Goal: Find specific page/section: Find specific page/section

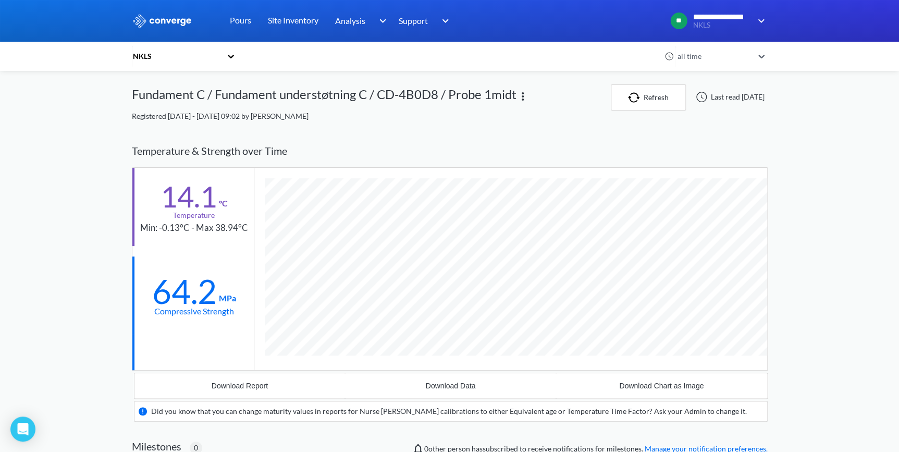
scroll to position [666, 636]
click at [144, 63] on div "NKLS" at bounding box center [179, 56] width 94 height 24
click at [146, 59] on div "NKLS" at bounding box center [177, 56] width 90 height 11
click at [144, 58] on div "NKLS" at bounding box center [177, 56] width 90 height 11
click at [146, 83] on div "NKLS" at bounding box center [184, 85] width 104 height 20
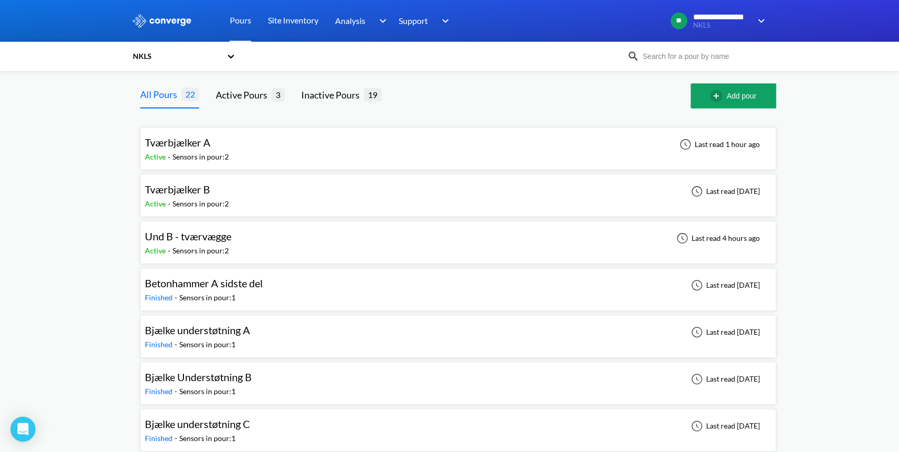
click at [186, 143] on span "Tværbjælker A" at bounding box center [178, 142] width 66 height 13
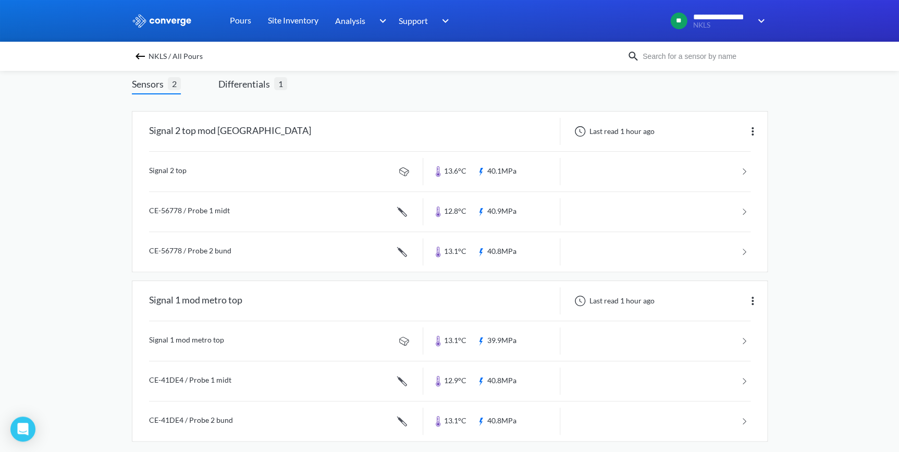
scroll to position [72, 0]
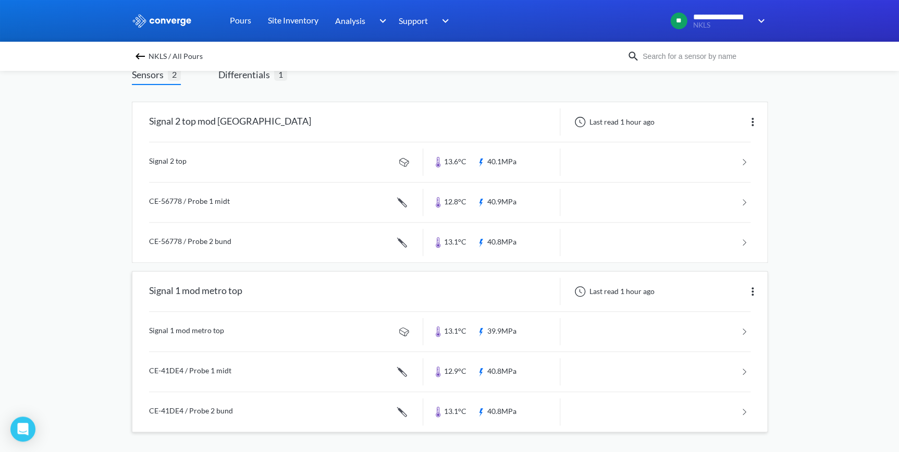
click at [209, 274] on link at bounding box center [449, 332] width 601 height 40
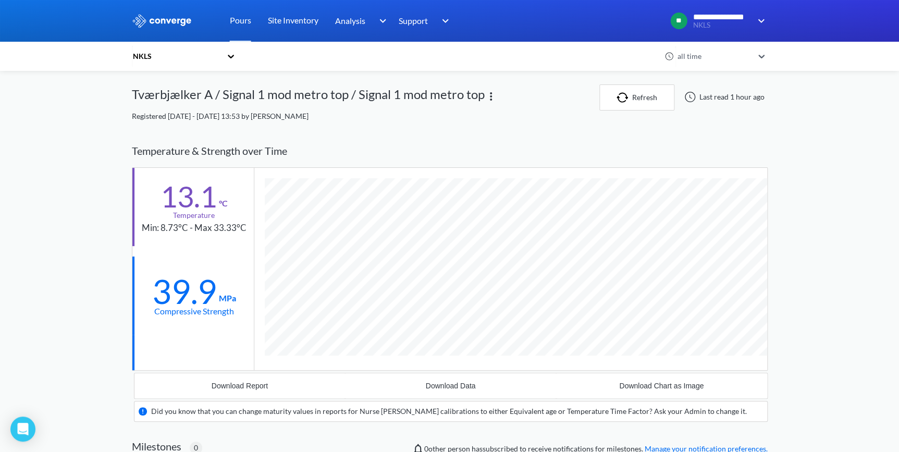
scroll to position [646, 636]
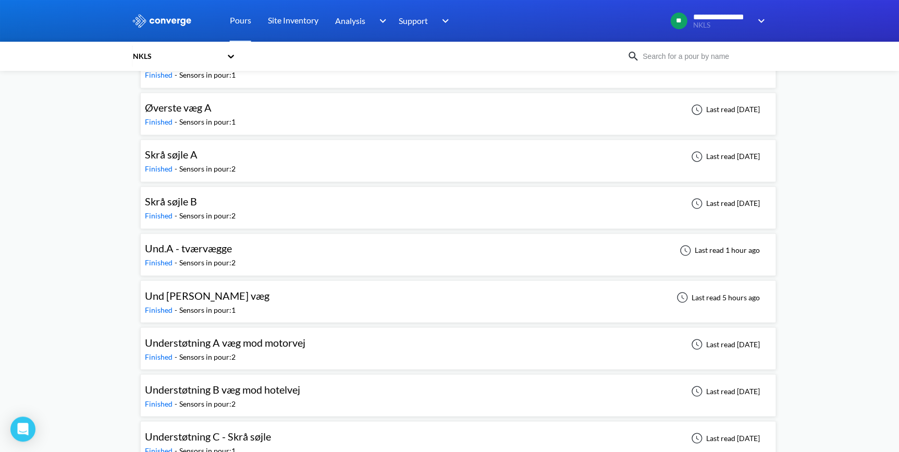
scroll to position [709, 0]
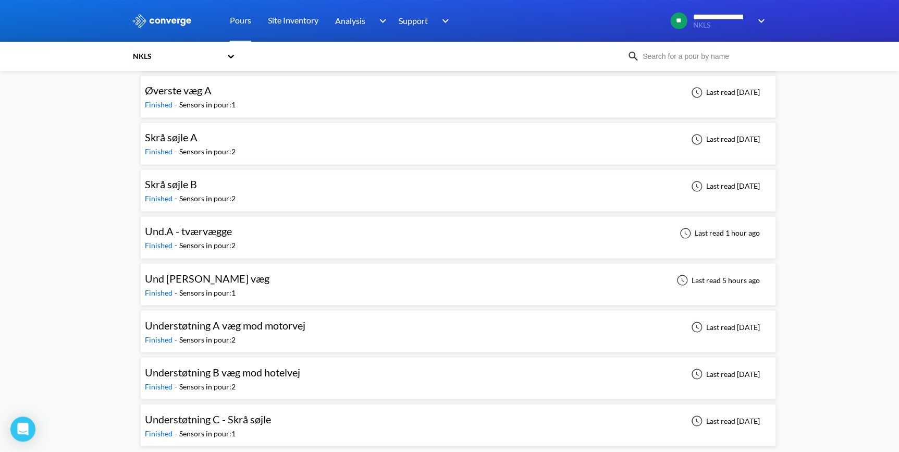
click at [188, 274] on span "Und [PERSON_NAME] væg" at bounding box center [207, 277] width 125 height 13
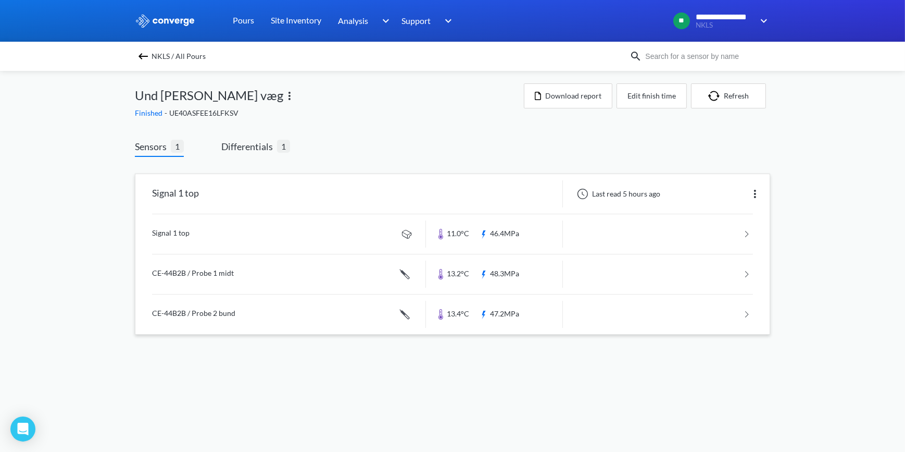
click at [176, 202] on div "Signal 1 top" at bounding box center [175, 193] width 47 height 27
click at [165, 237] on link at bounding box center [452, 234] width 601 height 40
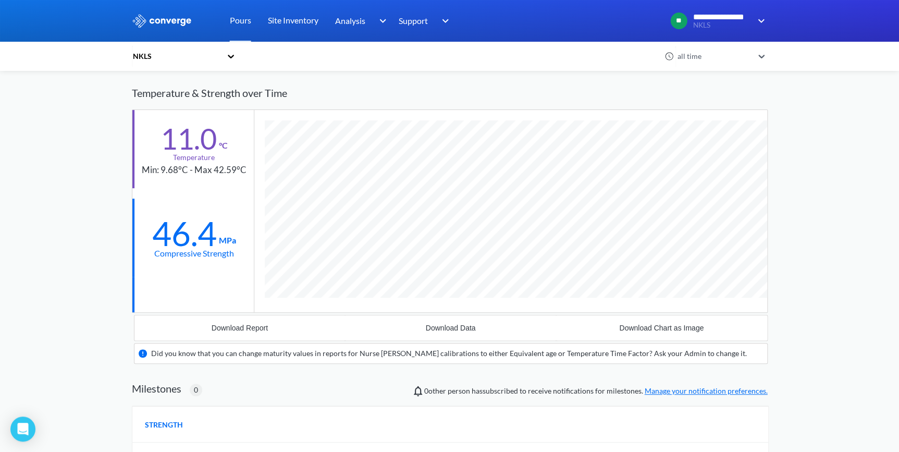
scroll to position [646, 636]
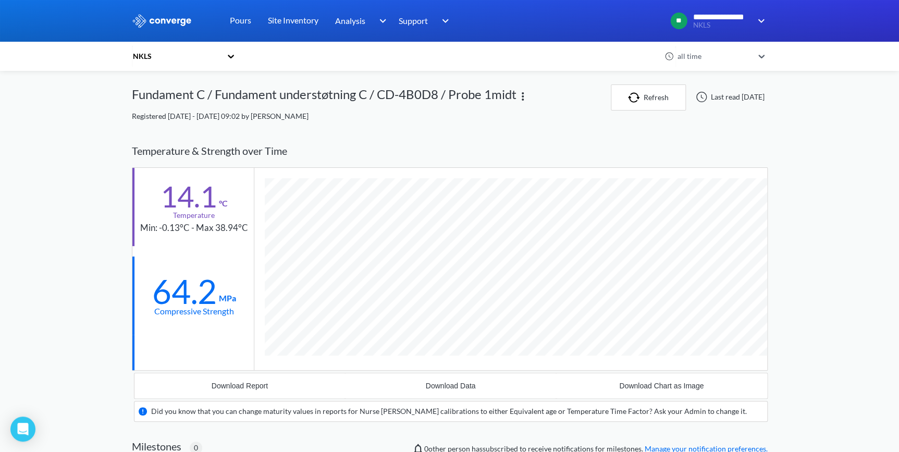
scroll to position [666, 636]
